Goal: Task Accomplishment & Management: Use online tool/utility

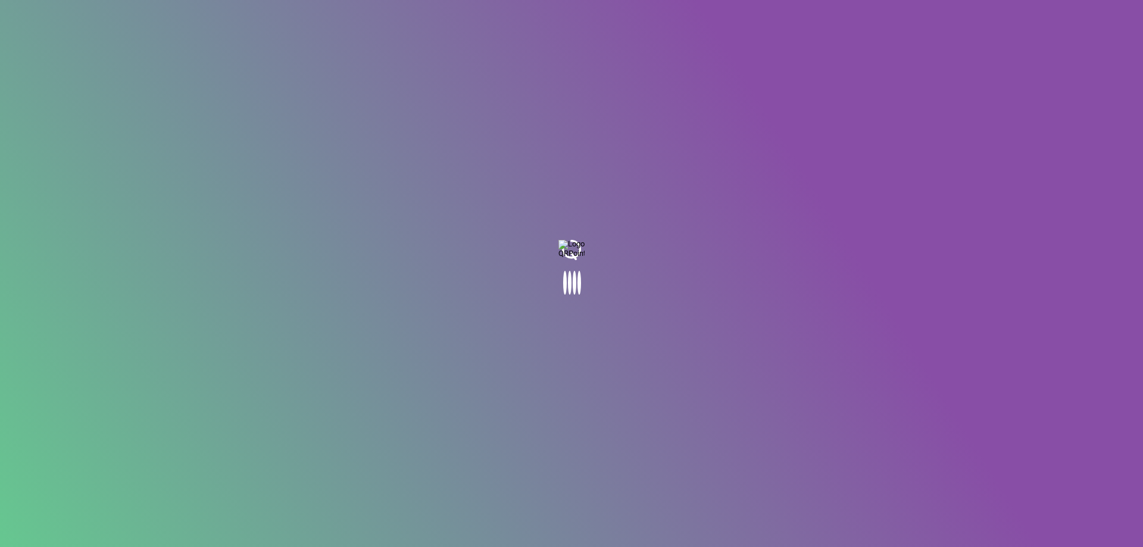
click at [730, 243] on body at bounding box center [571, 273] width 1143 height 547
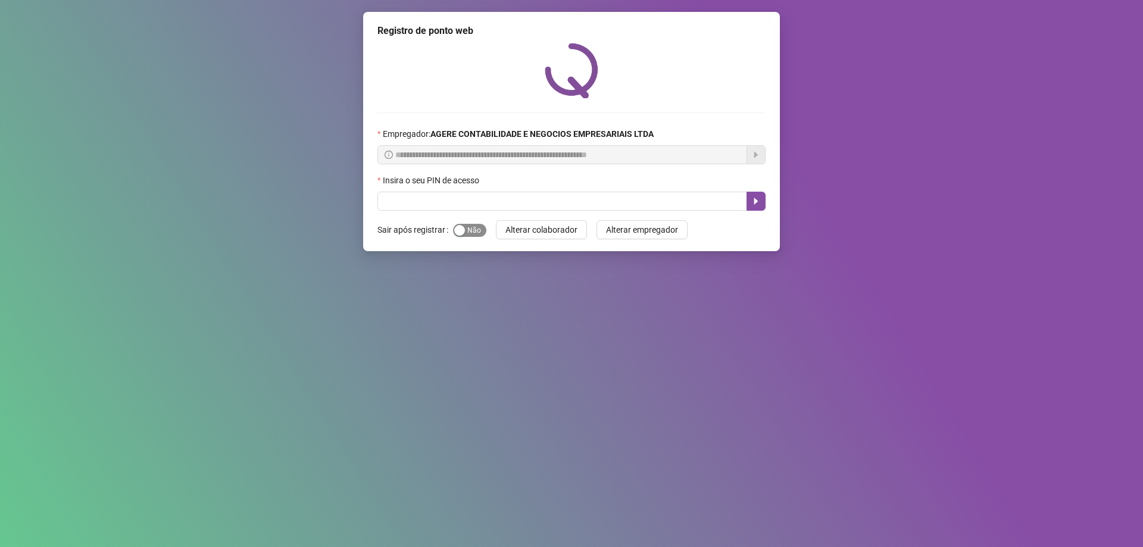
click at [458, 231] on div "button" at bounding box center [459, 230] width 11 height 11
click at [398, 197] on input "text" at bounding box center [562, 201] width 370 height 19
type input "*****"
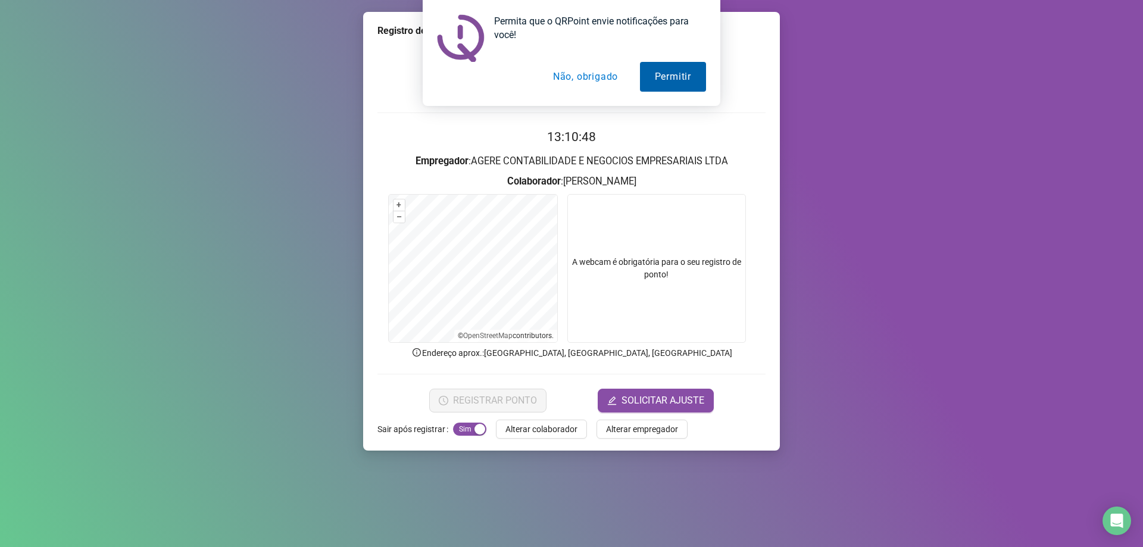
click at [657, 77] on button "Permitir" at bounding box center [673, 77] width 66 height 30
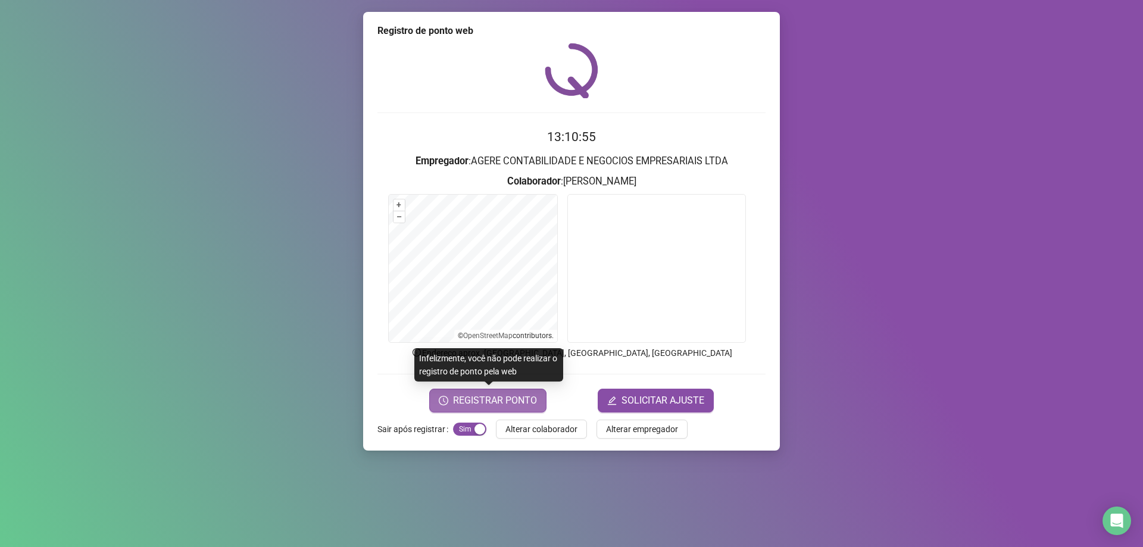
click at [477, 397] on span "REGISTRAR PONTO" at bounding box center [495, 400] width 84 height 14
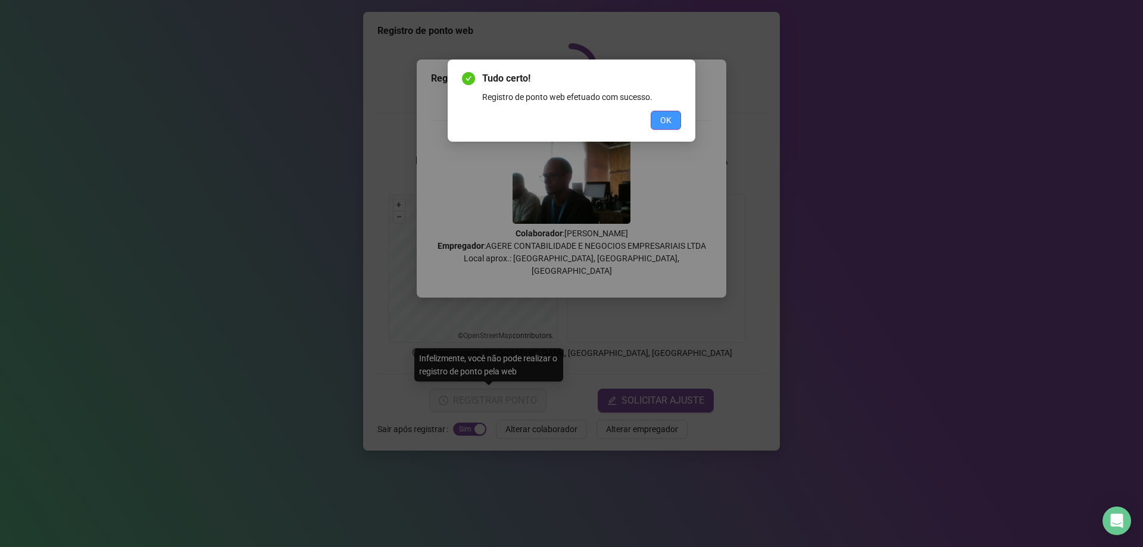
click at [671, 120] on span "OK" at bounding box center [665, 120] width 11 height 13
